Goal: Information Seeking & Learning: Learn about a topic

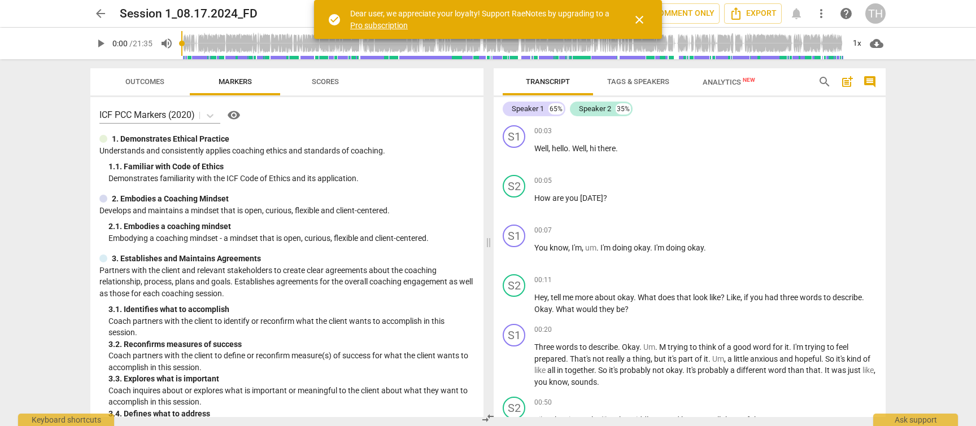
click at [639, 19] on span "close" at bounding box center [639, 20] width 14 height 14
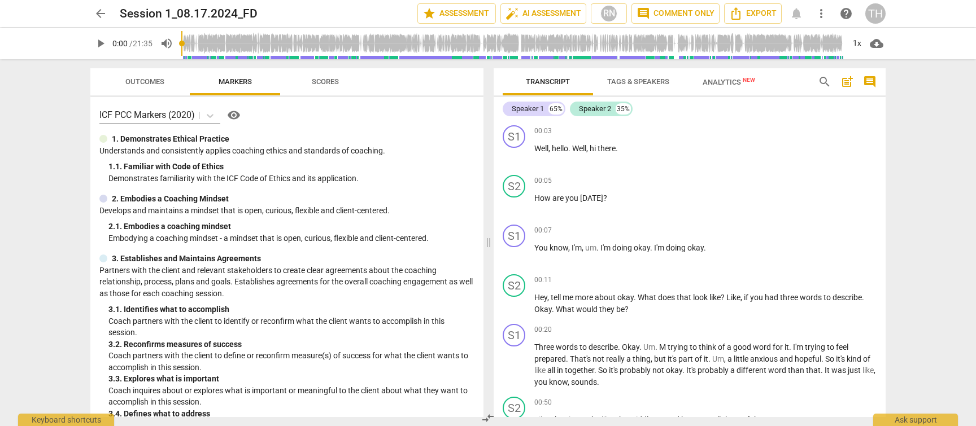
click at [330, 81] on span "Scores" at bounding box center [325, 81] width 27 height 8
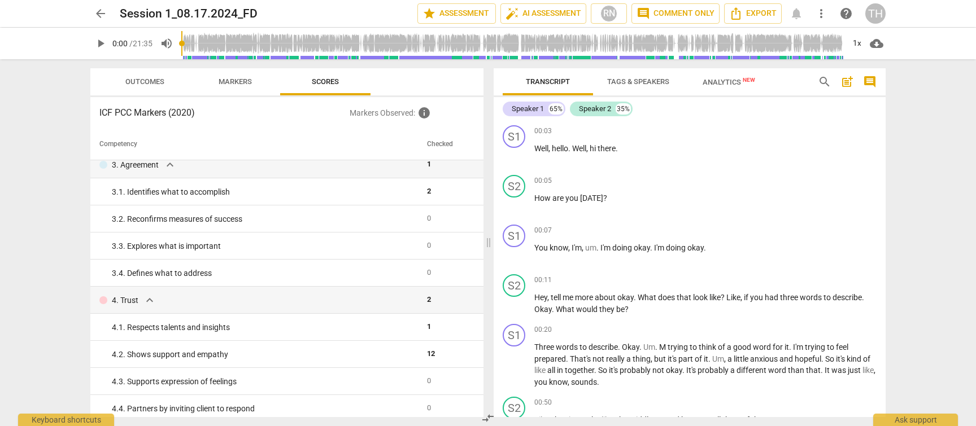
scroll to position [117, 0]
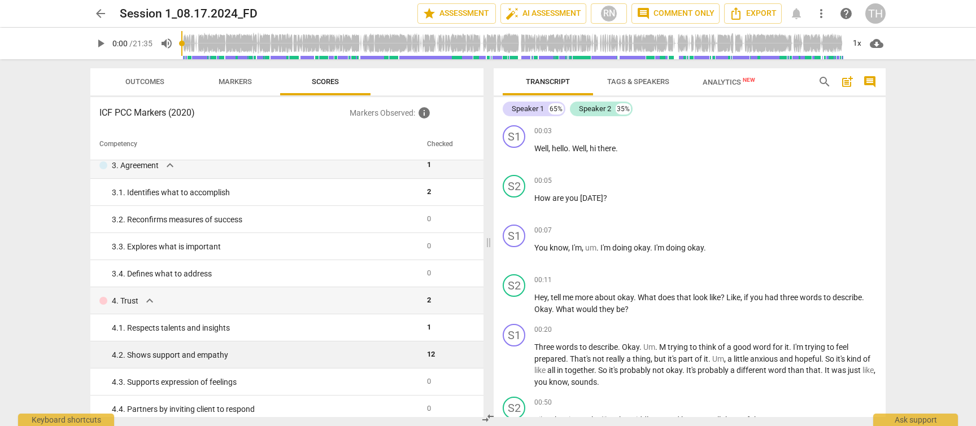
click at [312, 357] on div "4. 2. Shows support and empathy" at bounding box center [265, 356] width 306 height 12
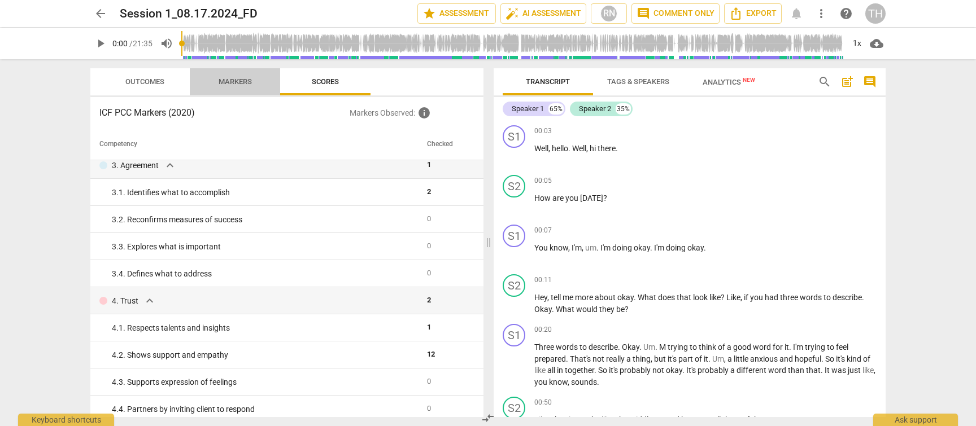
click at [222, 77] on span "Markers" at bounding box center [235, 81] width 33 height 8
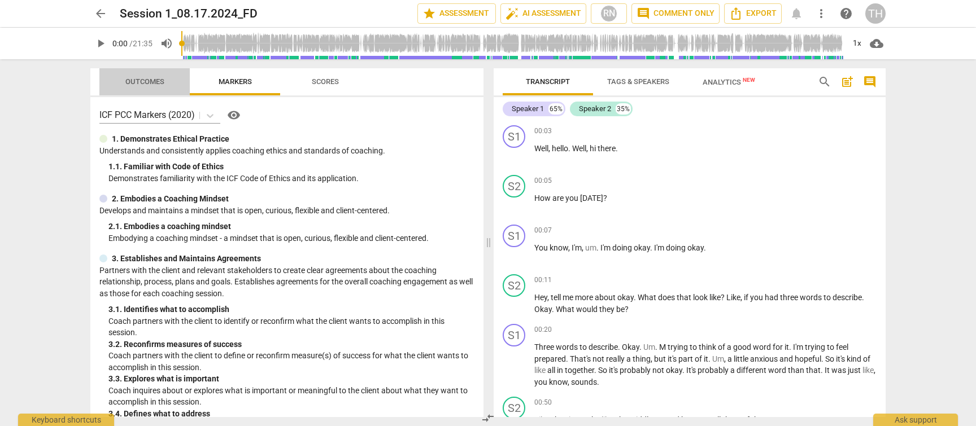
click at [153, 81] on span "Outcomes" at bounding box center [144, 81] width 39 height 8
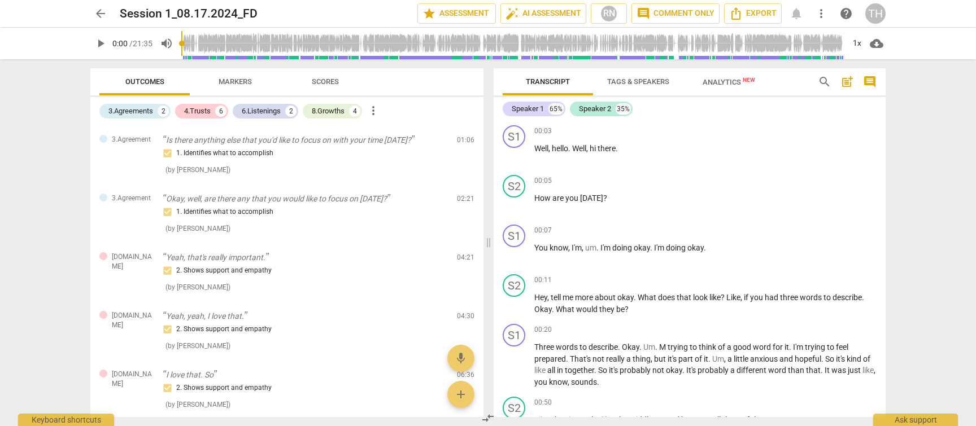
scroll to position [0, 0]
click at [207, 111] on div "4.Trusts" at bounding box center [197, 111] width 27 height 11
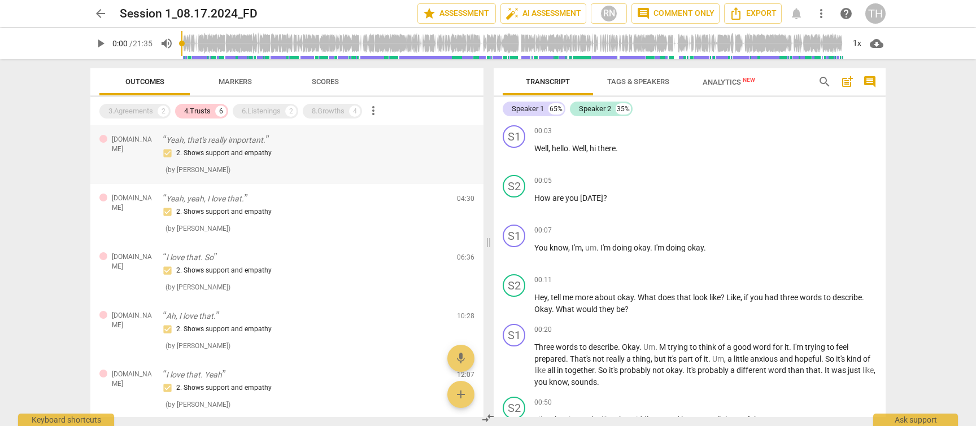
click at [219, 147] on div "2. Shows support and empathy" at bounding box center [305, 154] width 285 height 14
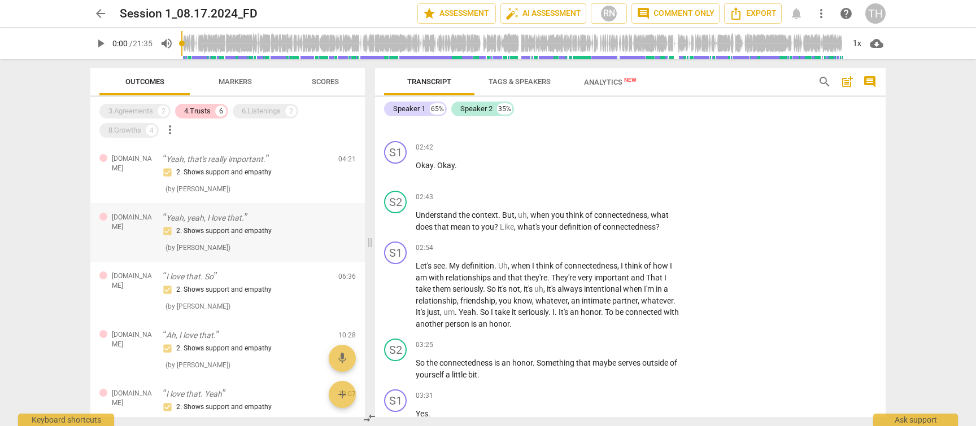
scroll to position [1628, 0]
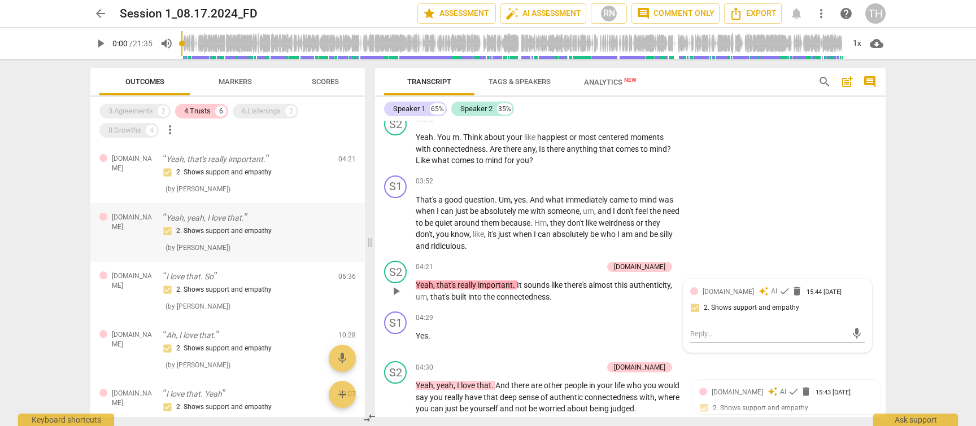
click at [245, 229] on div "2. Shows support and empathy" at bounding box center [246, 232] width 167 height 14
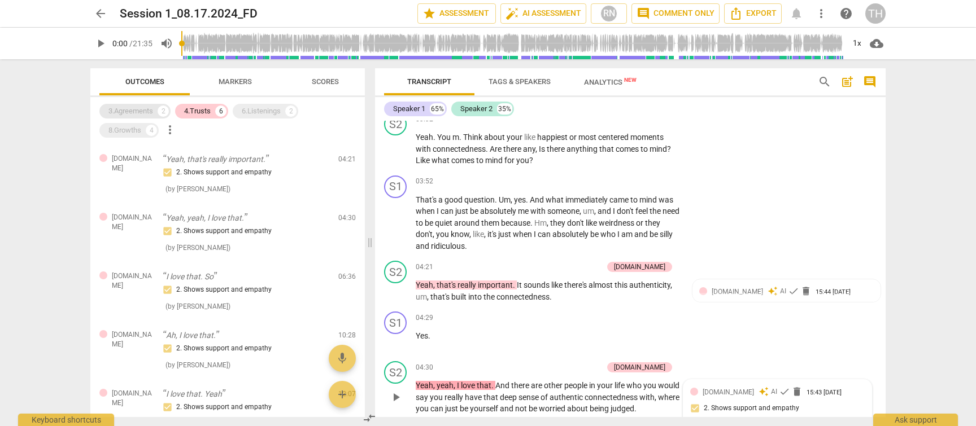
click at [152, 110] on div "3.Agreements" at bounding box center [130, 111] width 45 height 11
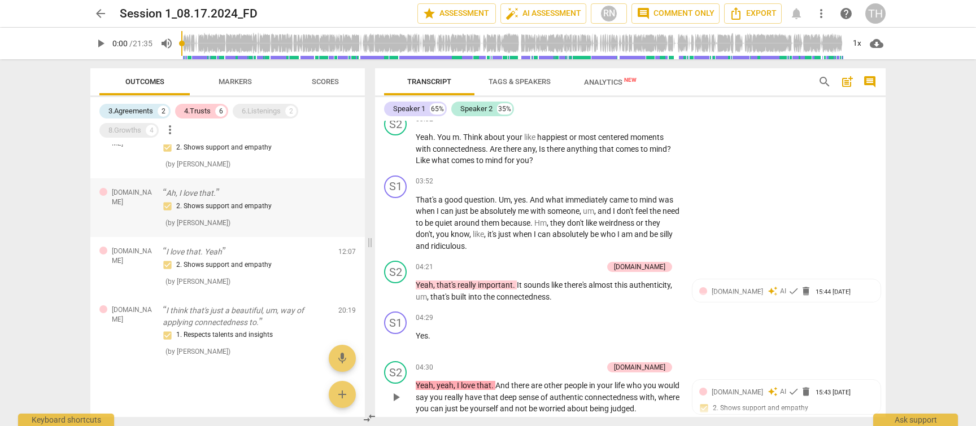
scroll to position [78, 0]
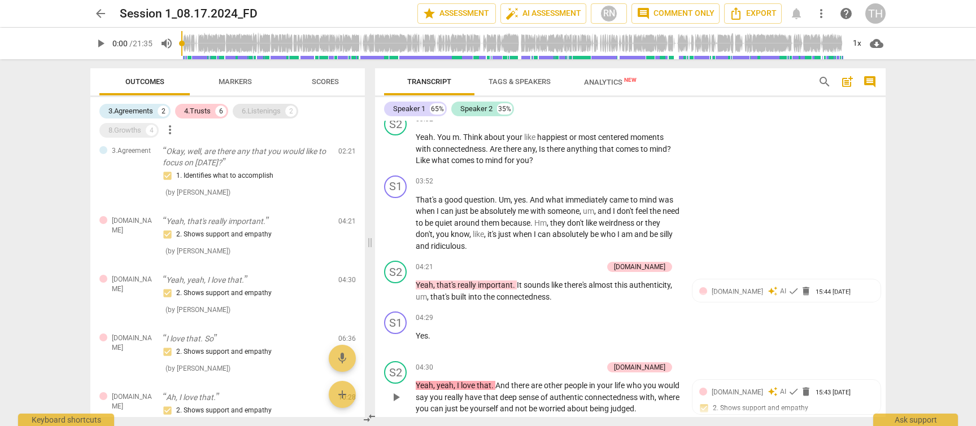
click at [256, 109] on div "6.Listenings" at bounding box center [261, 111] width 39 height 11
click at [206, 113] on div "4.Trusts" at bounding box center [197, 111] width 27 height 11
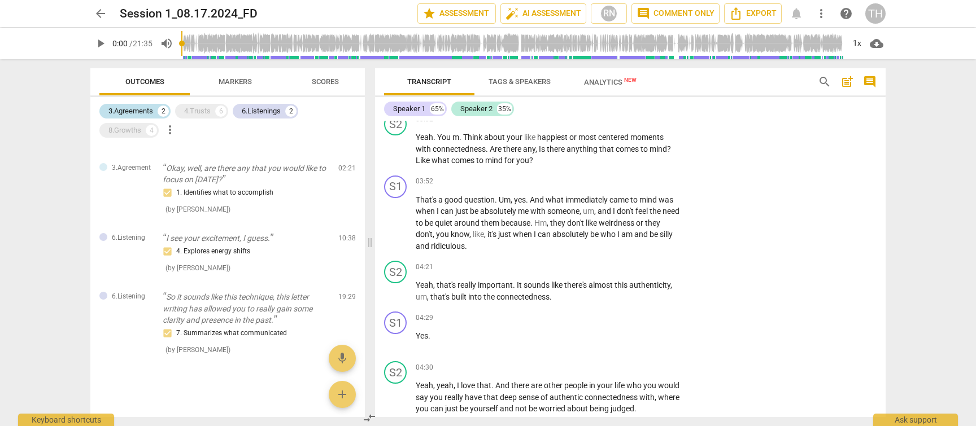
click at [152, 106] on div "3.Agreements" at bounding box center [130, 111] width 45 height 11
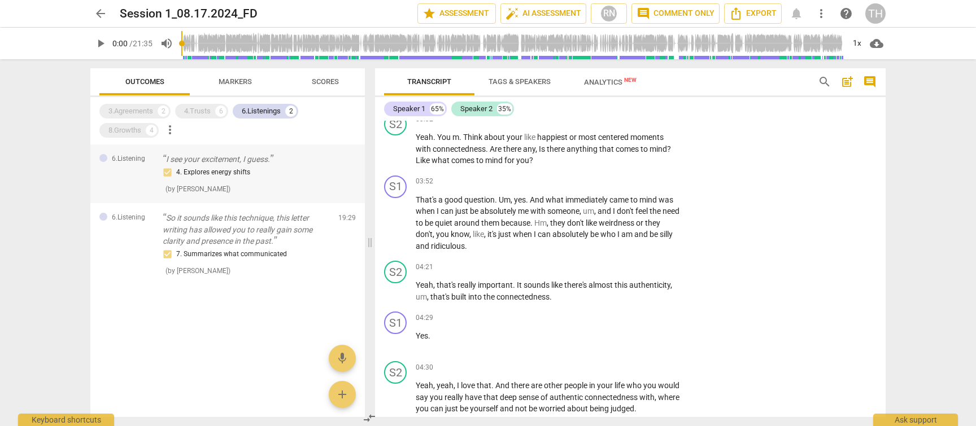
click at [224, 164] on p "I see your excitement, I guess." at bounding box center [246, 160] width 167 height 12
